Goal: Task Accomplishment & Management: Manage account settings

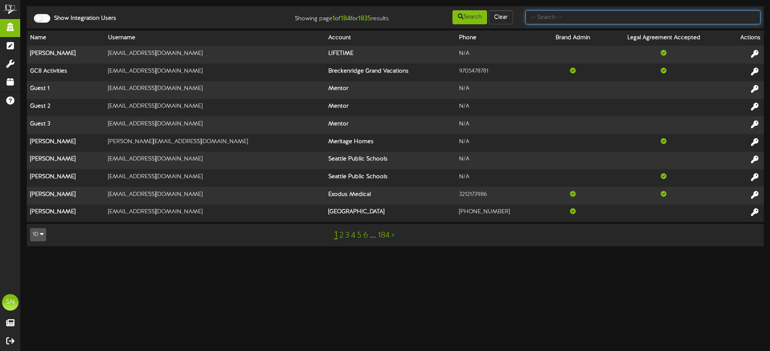
click at [547, 21] on input "text" at bounding box center [643, 17] width 235 height 14
type input "fat cats"
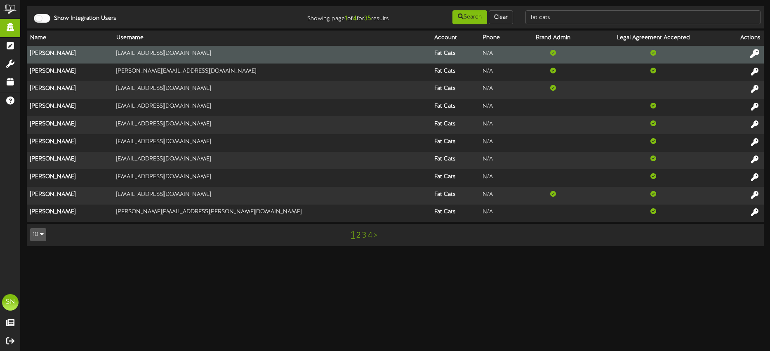
click at [753, 53] on icon at bounding box center [754, 53] width 9 height 9
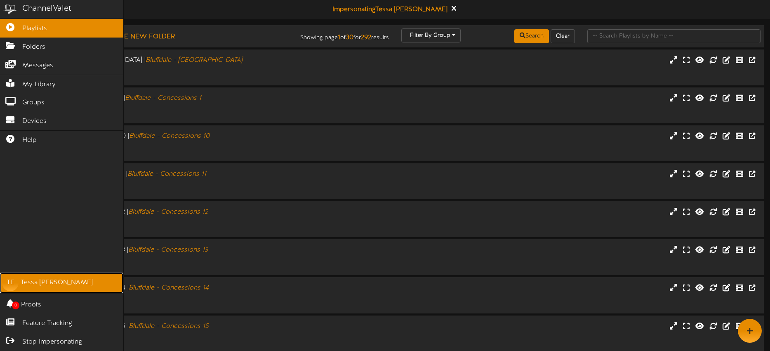
click at [41, 283] on div "Tessa Esplin" at bounding box center [57, 282] width 72 height 9
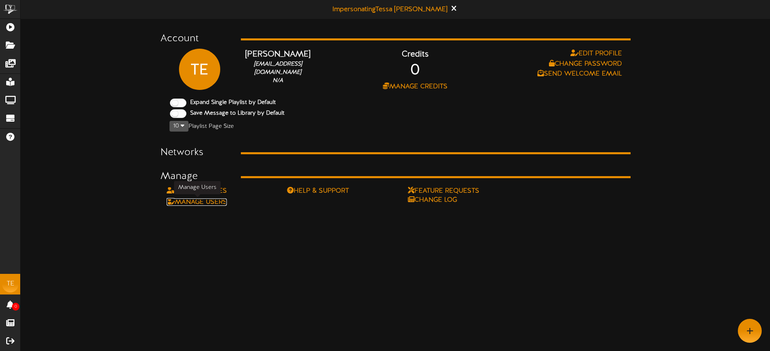
click at [219, 200] on link "Manage Users" at bounding box center [197, 201] width 60 height 7
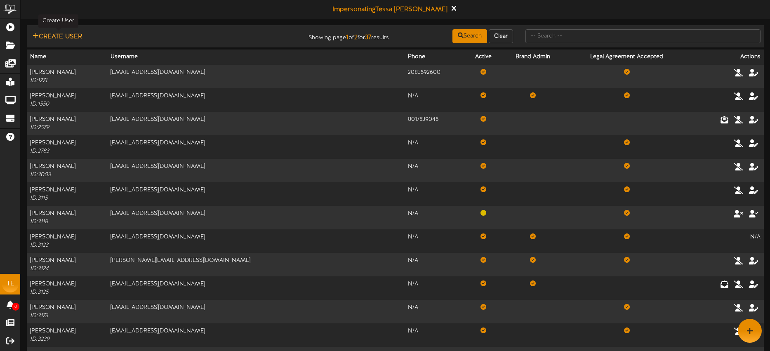
click at [74, 39] on button "Create User" at bounding box center [57, 37] width 54 height 10
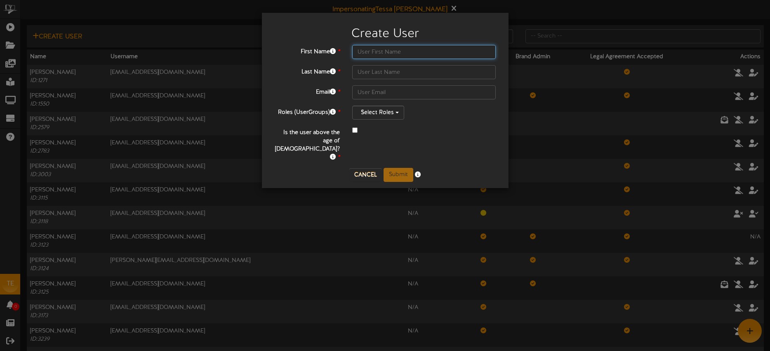
click at [368, 49] on input "text" at bounding box center [424, 52] width 144 height 14
type input "Jared"
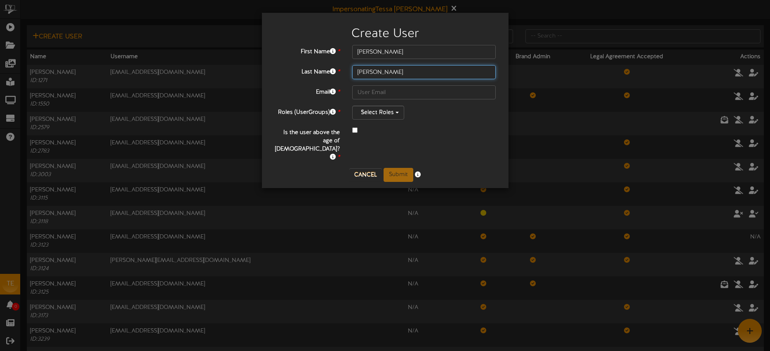
type input "Wells"
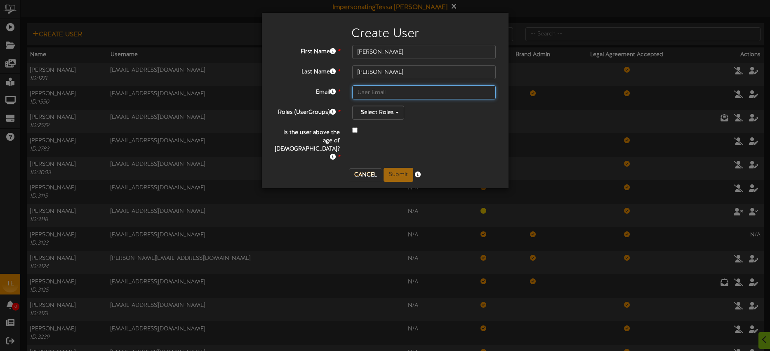
paste input "jaredwells.jw@gmail.com"
type input "jaredwells.jw@gmail.com"
click at [428, 137] on div "Is the user above the age of 13? *" at bounding box center [385, 144] width 234 height 36
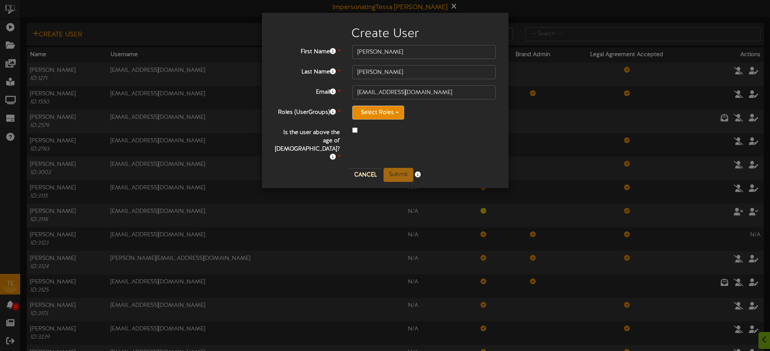
click at [389, 111] on button "Select Roles" at bounding box center [378, 113] width 52 height 14
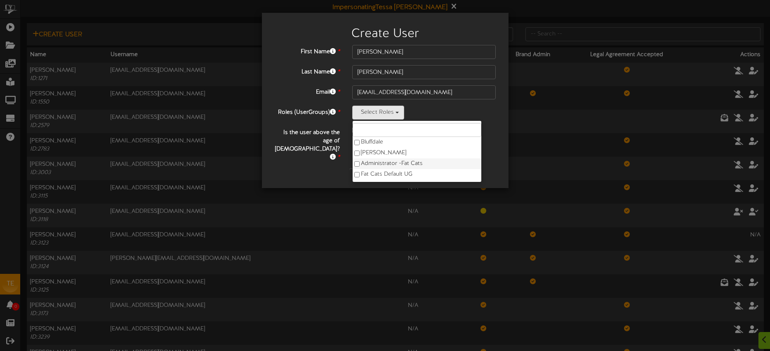
click at [396, 162] on label "Administrator - Fat Cats" at bounding box center [417, 163] width 129 height 11
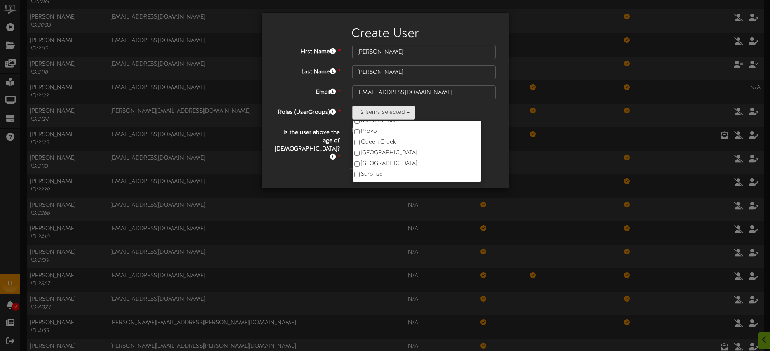
scroll to position [163, 0]
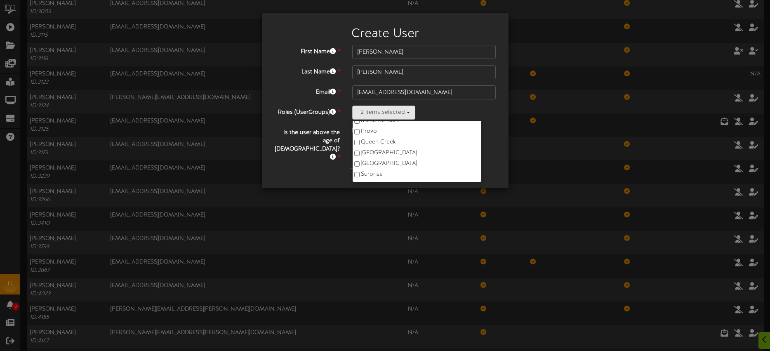
click at [461, 132] on div at bounding box center [424, 131] width 144 height 10
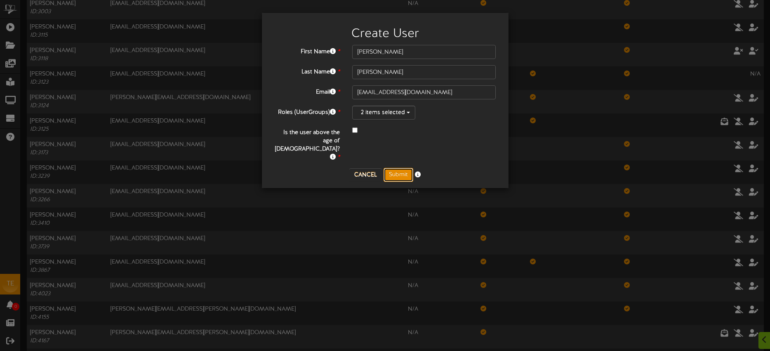
click at [396, 168] on button "Submit" at bounding box center [399, 175] width 30 height 14
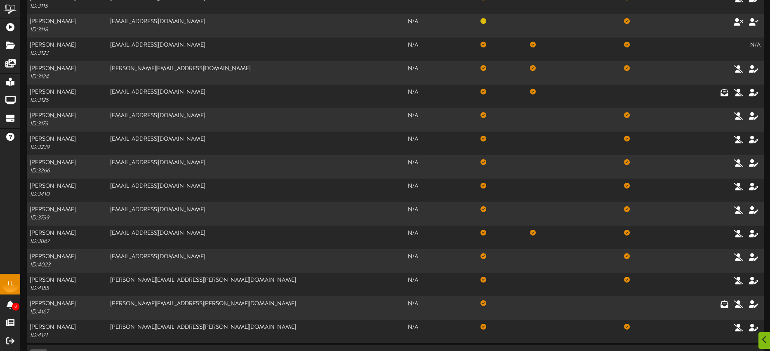
scroll to position [217, 0]
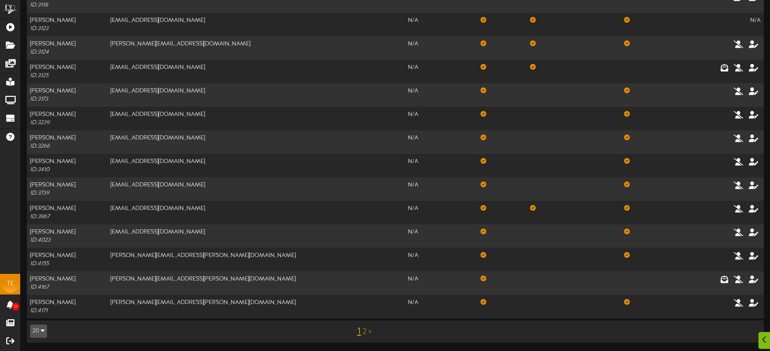
click at [366, 333] on link "2" at bounding box center [365, 332] width 4 height 9
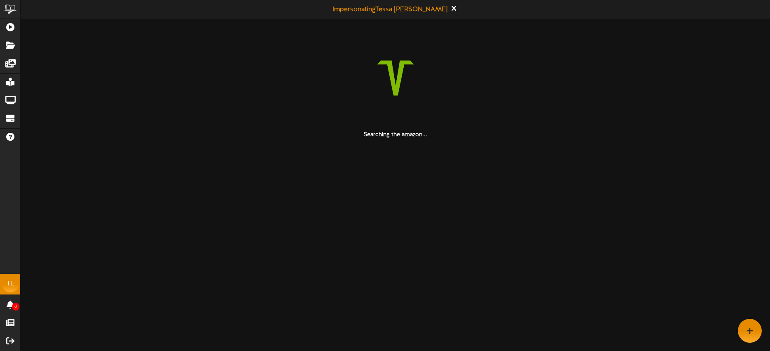
click at [366, 139] on html "ChannelValet Playlists Folders Messages My Library Groups Devices Help TE Tessa…" at bounding box center [385, 69] width 770 height 139
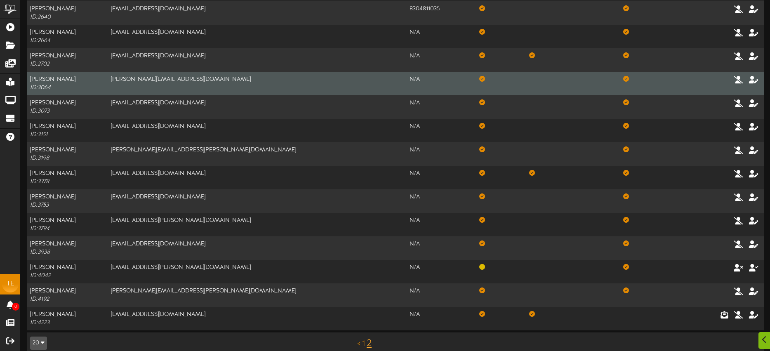
scroll to position [170, 0]
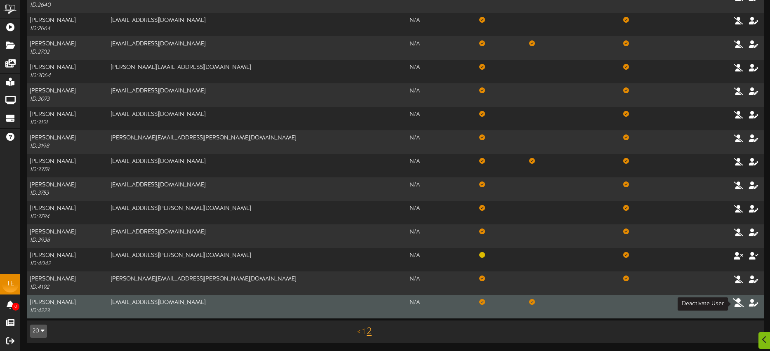
click at [736, 304] on icon at bounding box center [739, 302] width 12 height 9
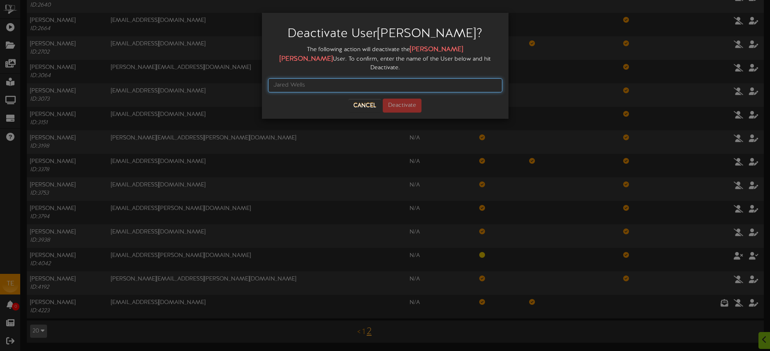
click at [329, 78] on input "text" at bounding box center [385, 85] width 234 height 14
type input "Jared Wells"
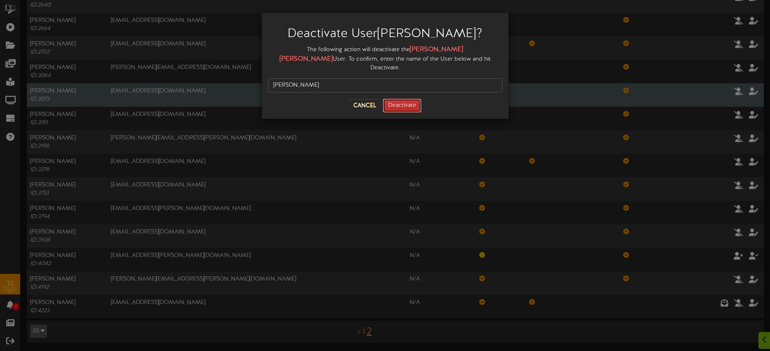
click at [401, 99] on button "Deactivate" at bounding box center [402, 106] width 39 height 14
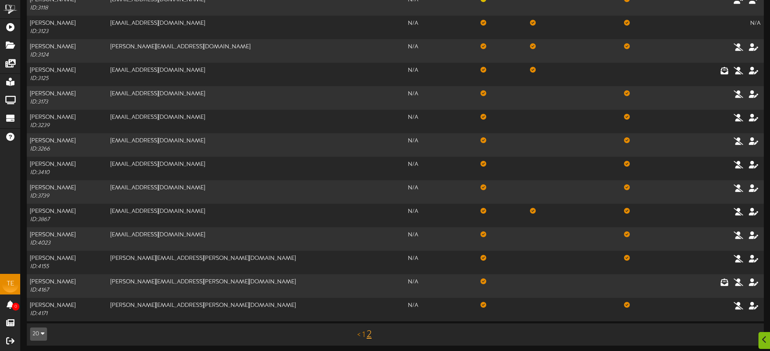
scroll to position [217, 0]
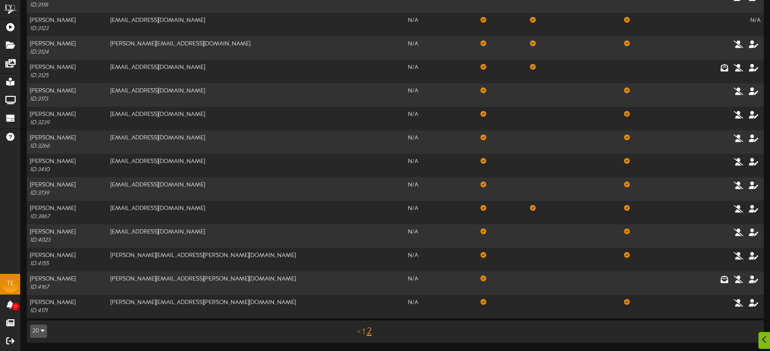
click at [364, 330] on link "1" at bounding box center [363, 332] width 3 height 9
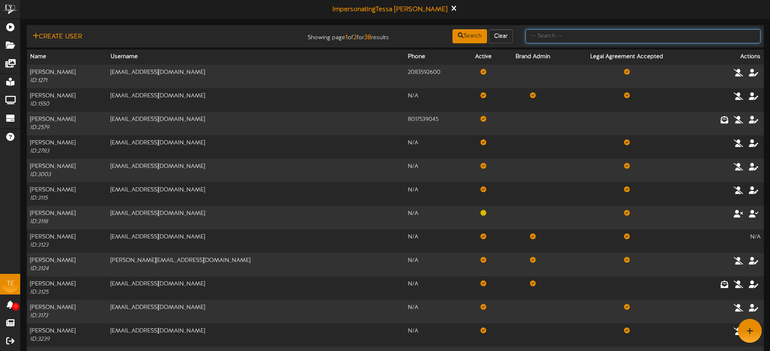
click at [563, 36] on input "text" at bounding box center [643, 36] width 235 height 14
type input "jared"
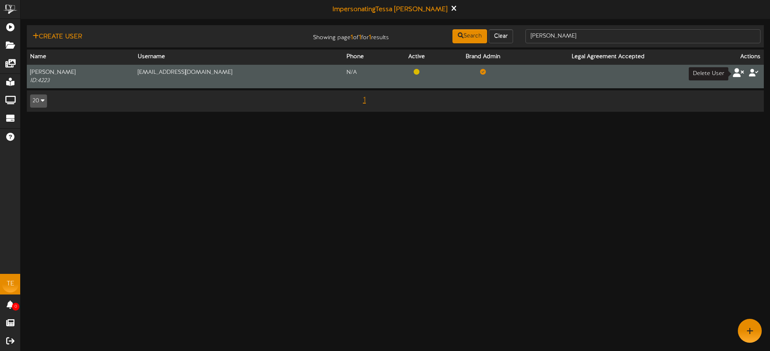
click at [738, 73] on icon at bounding box center [739, 72] width 12 height 9
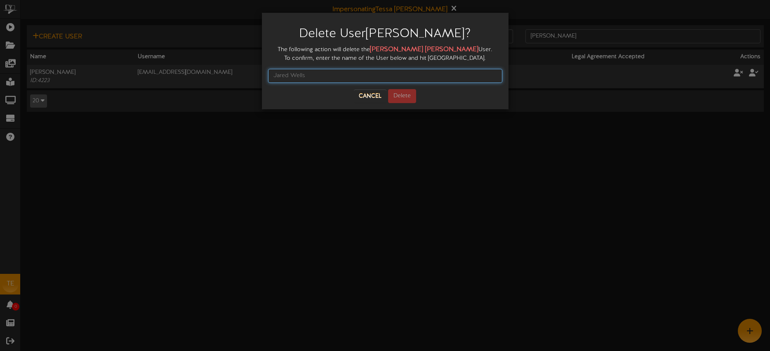
click at [358, 78] on input "text" at bounding box center [385, 76] width 234 height 14
type input "Jared Wells"
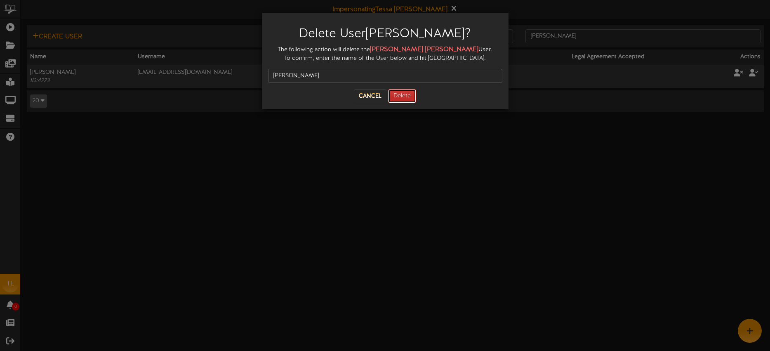
click at [413, 92] on button "Delete" at bounding box center [402, 96] width 28 height 14
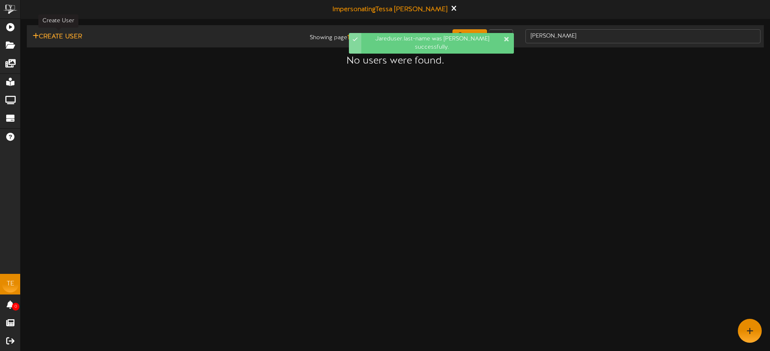
click at [67, 33] on button "Create User" at bounding box center [57, 37] width 54 height 10
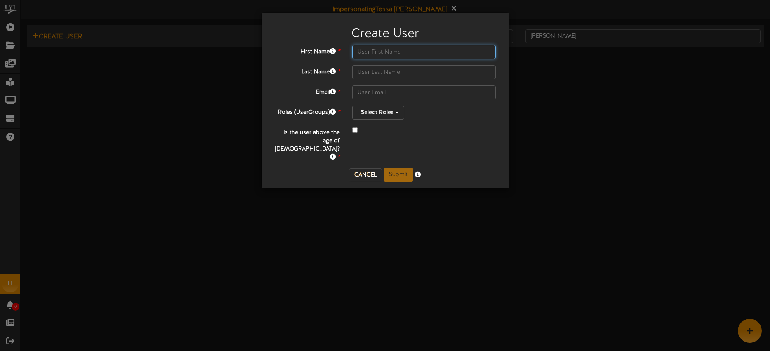
click at [368, 52] on input "text" at bounding box center [424, 52] width 144 height 14
type input "Jared"
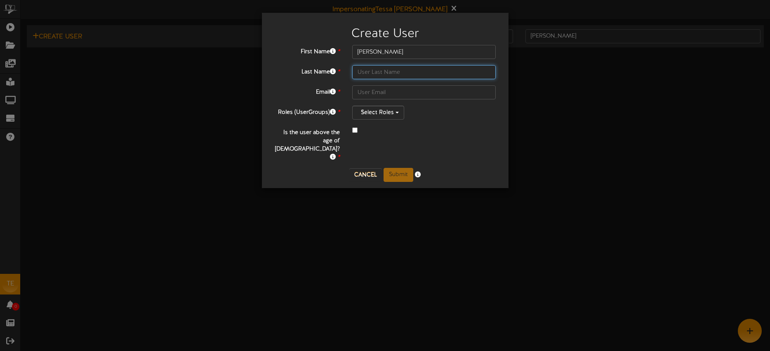
type input "A"
type input "Wells"
paste input "jared.wells@fatcatsfun.com"
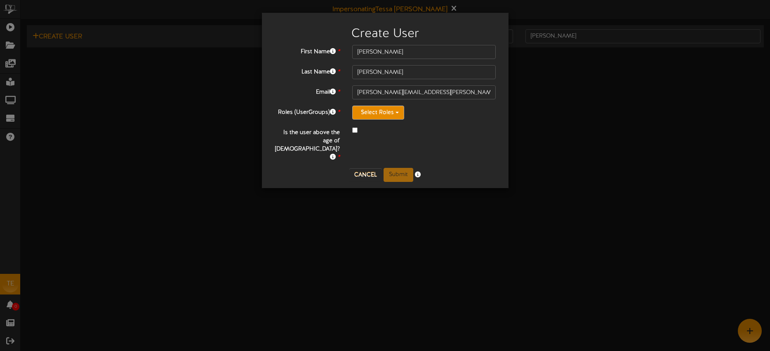
click at [382, 114] on button "Select Roles" at bounding box center [378, 113] width 52 height 14
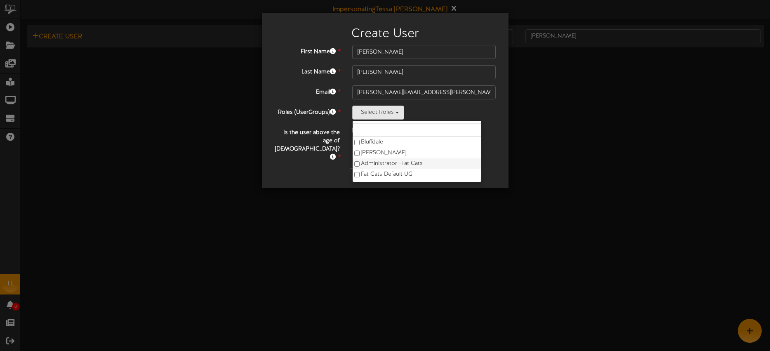
click at [394, 161] on label "Administrator - Fat Cats" at bounding box center [417, 163] width 129 height 11
click at [465, 137] on div "Is the user above the age of 13? *" at bounding box center [385, 144] width 234 height 36
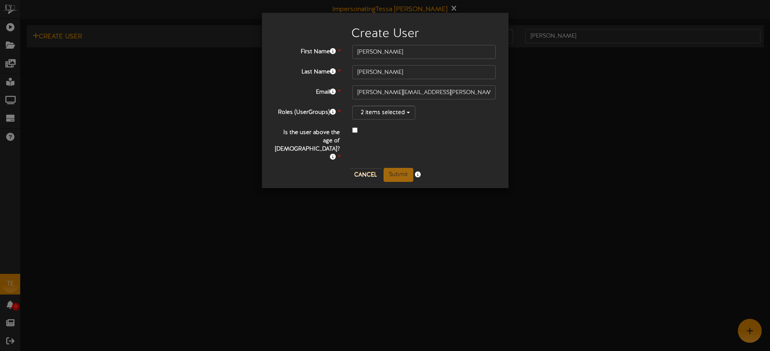
click at [393, 143] on div "Is the user above the age of 13? *" at bounding box center [385, 144] width 234 height 36
click at [358, 92] on input "jared.wells@fatcatsfun.com" at bounding box center [424, 92] width 144 height 14
click at [359, 92] on input "jared.wells@fatcatsfun.com" at bounding box center [424, 92] width 144 height 14
type input "jared.wells@fatcatsfun.com"
click at [398, 168] on button "Submit" at bounding box center [399, 175] width 30 height 14
